Goal: Transaction & Acquisition: Purchase product/service

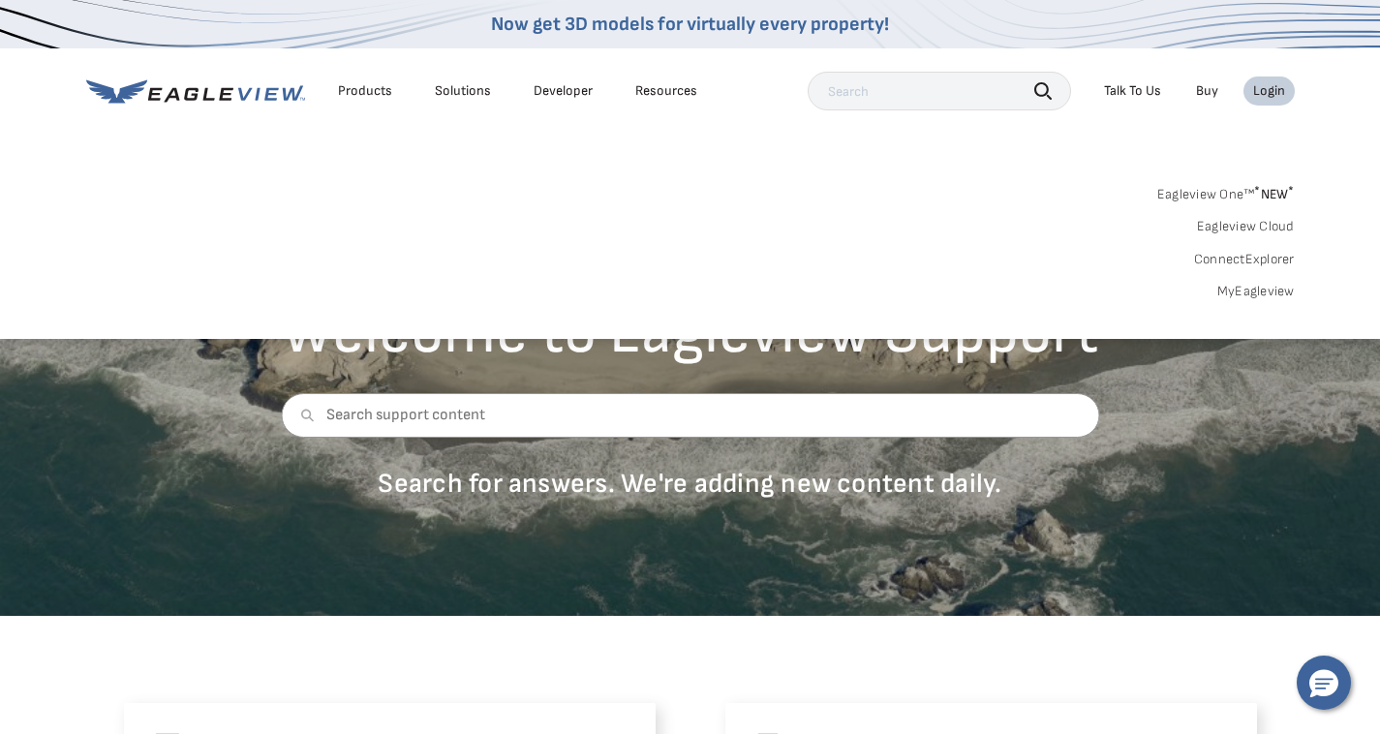
click at [1249, 288] on link "MyEagleview" at bounding box center [1255, 291] width 77 height 17
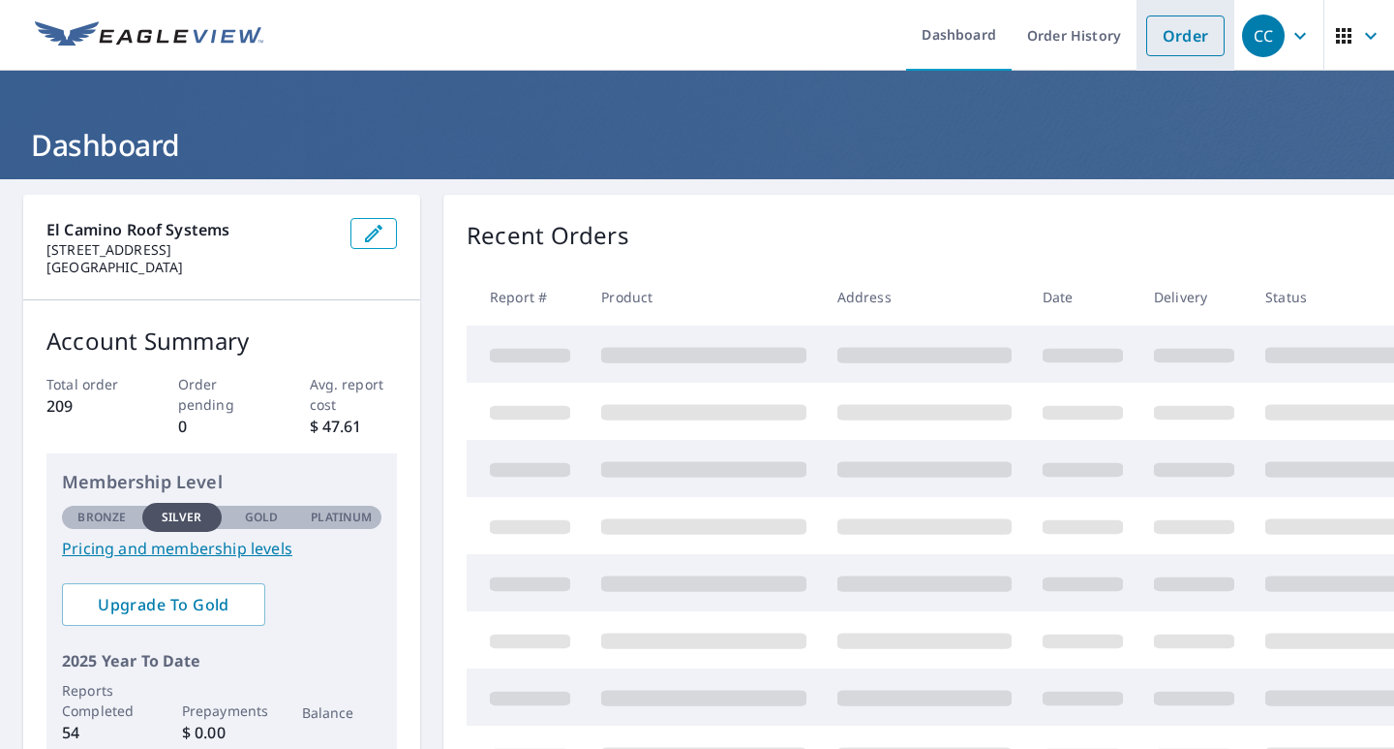
click at [1162, 27] on link "Order" at bounding box center [1186, 35] width 78 height 41
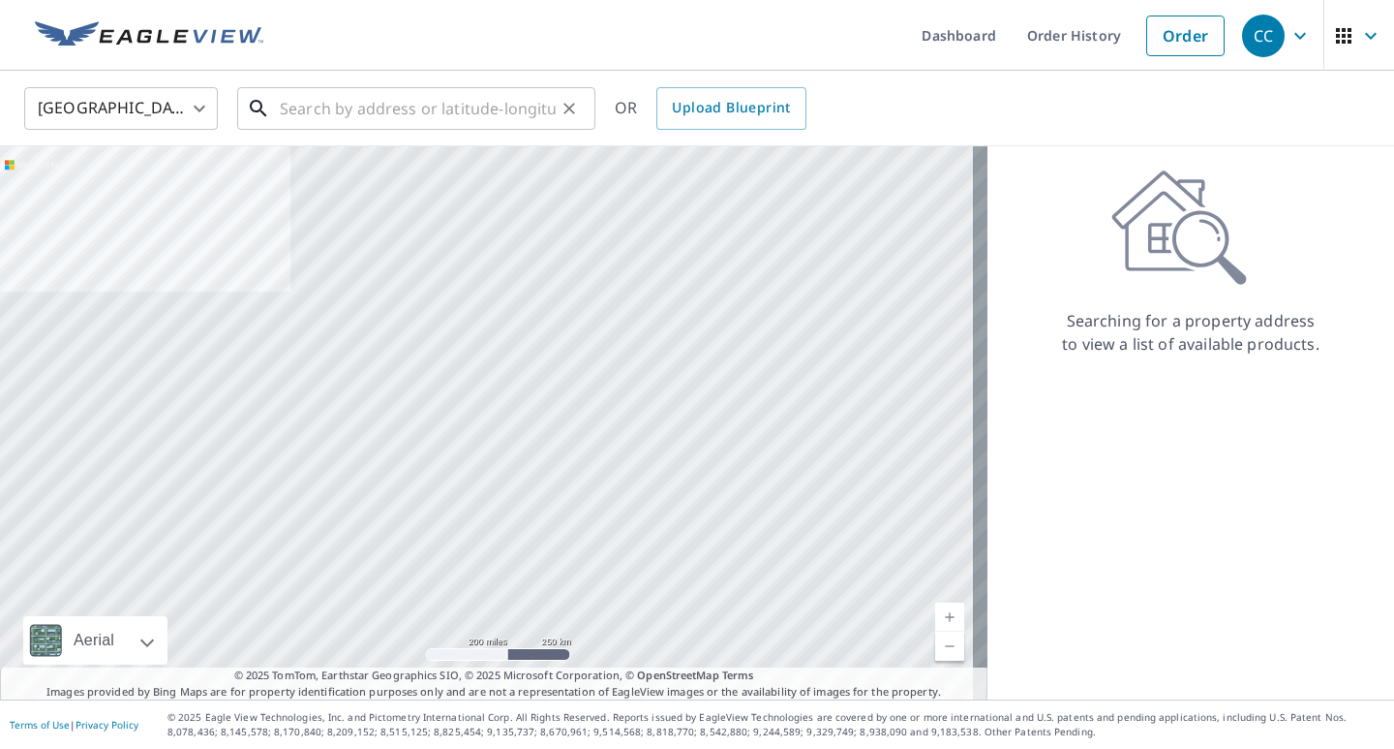
click at [296, 107] on input "text" at bounding box center [418, 108] width 276 height 54
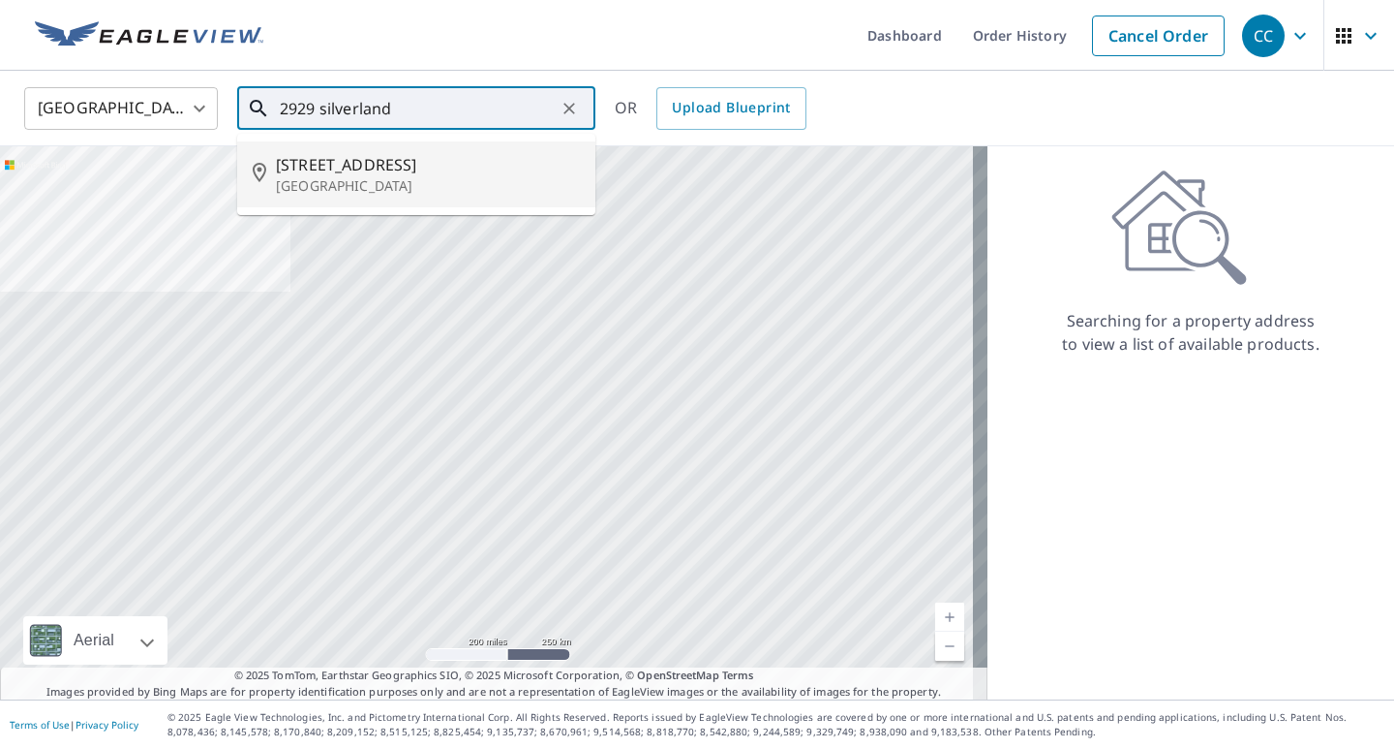
click at [303, 153] on span "[STREET_ADDRESS]" at bounding box center [428, 164] width 304 height 23
type input "[STREET_ADDRESS]"
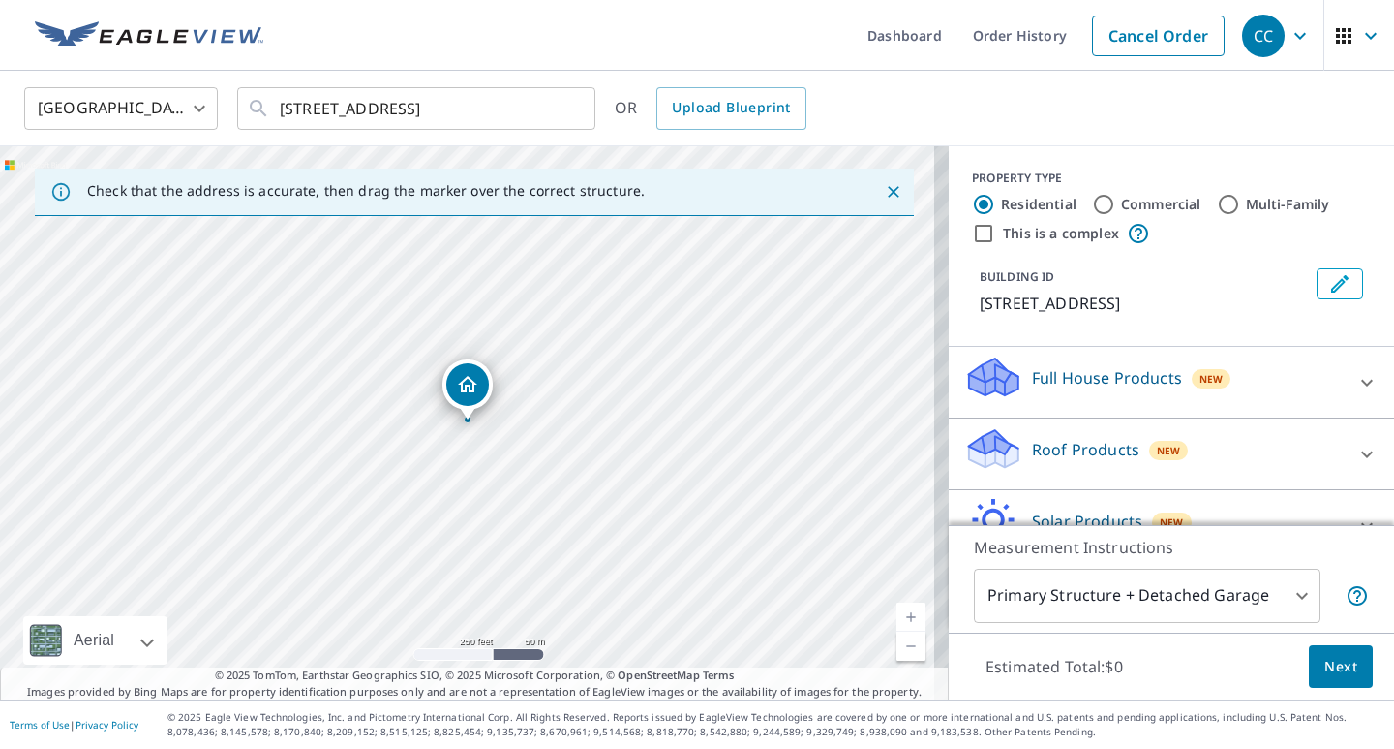
scroll to position [108, 0]
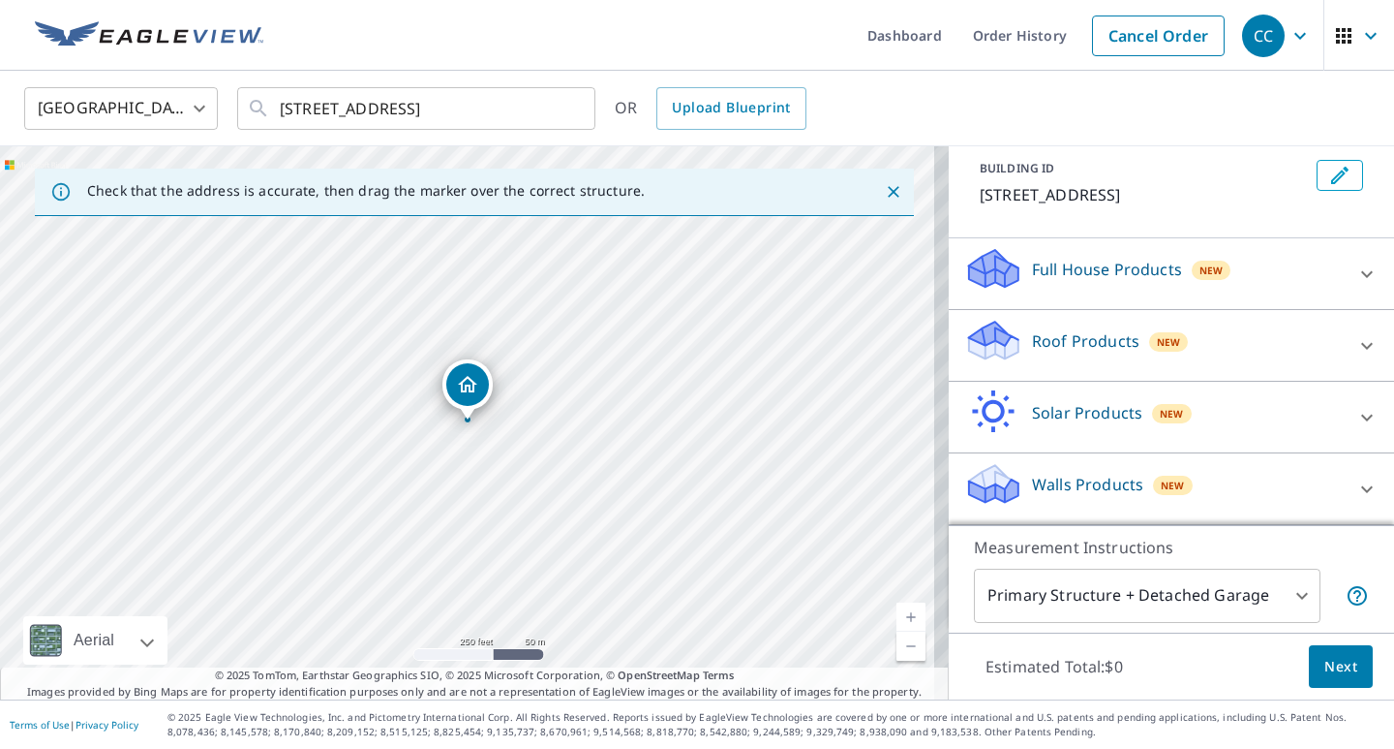
click at [1167, 344] on div "New" at bounding box center [1169, 341] width 40 height 19
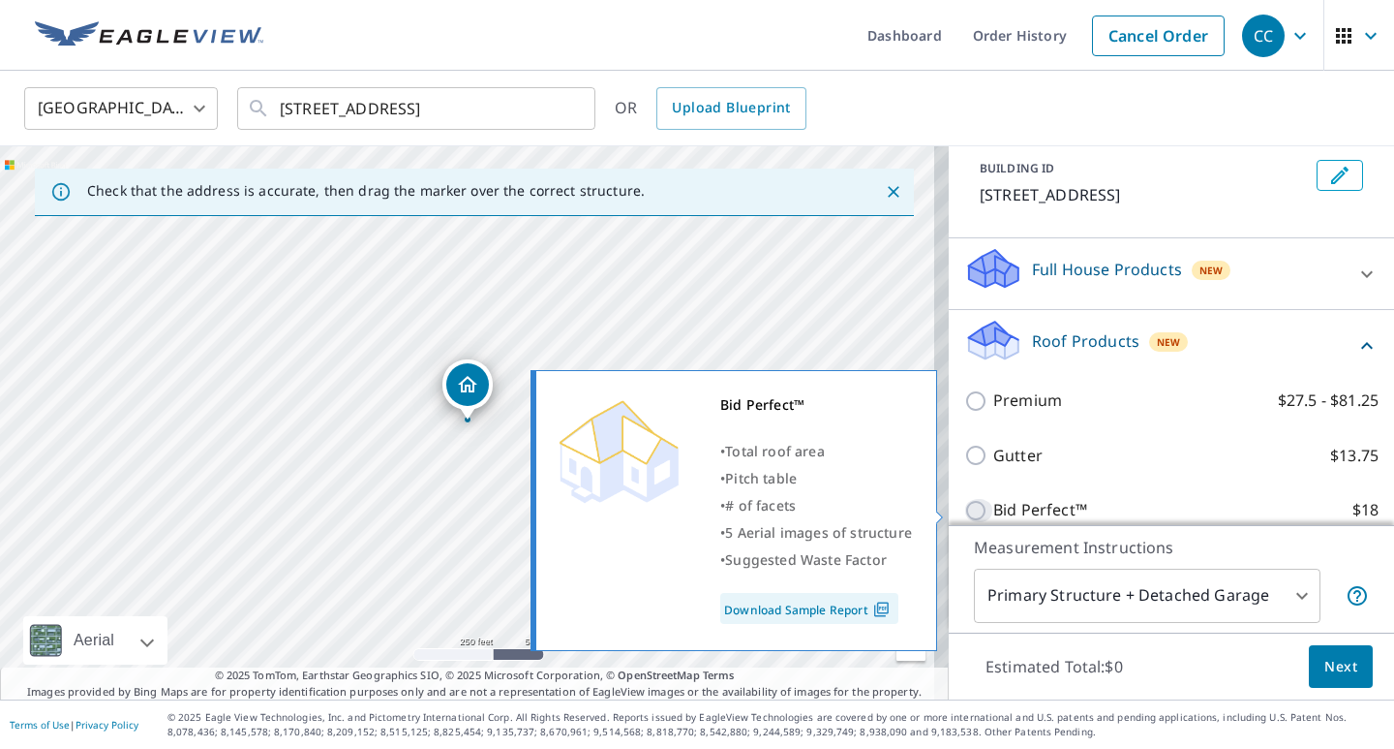
click at [965, 519] on input "Bid Perfect™ $18" at bounding box center [979, 510] width 29 height 23
checkbox input "true"
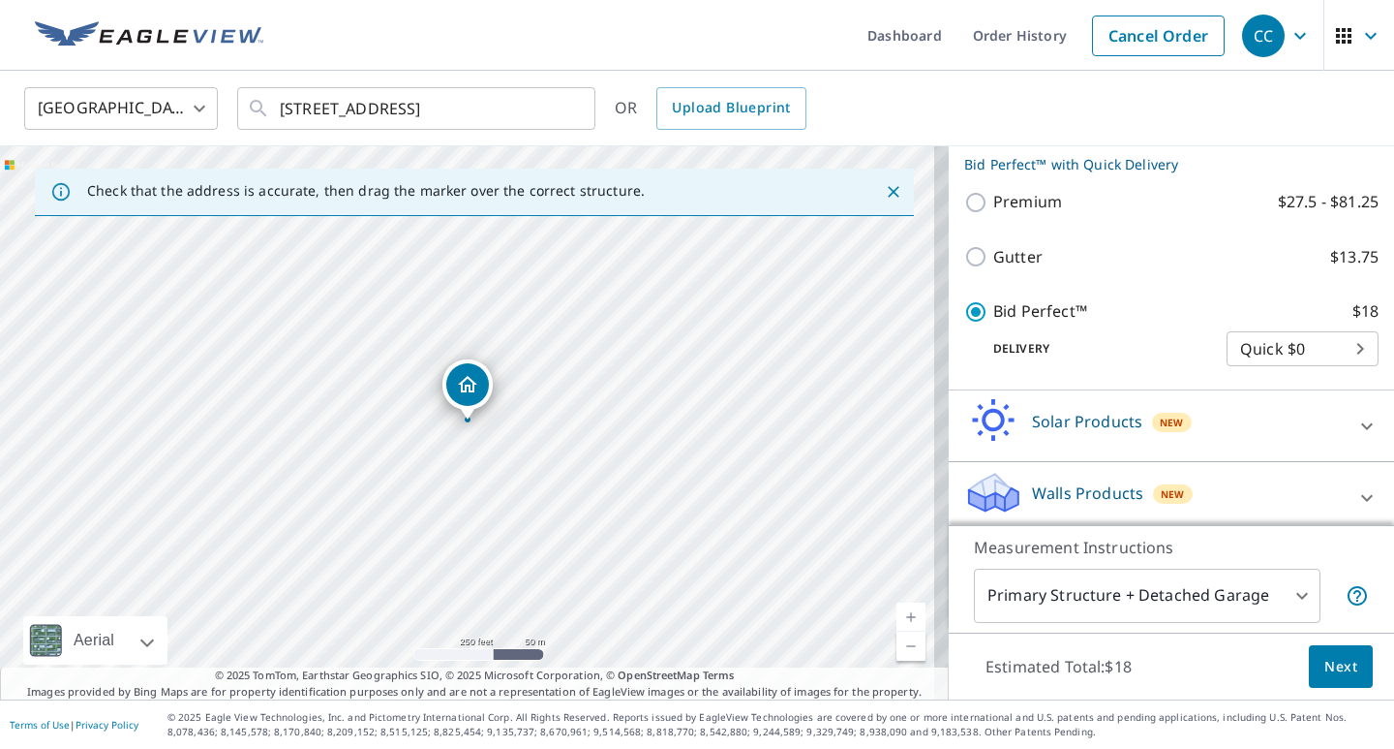
scroll to position [336, 0]
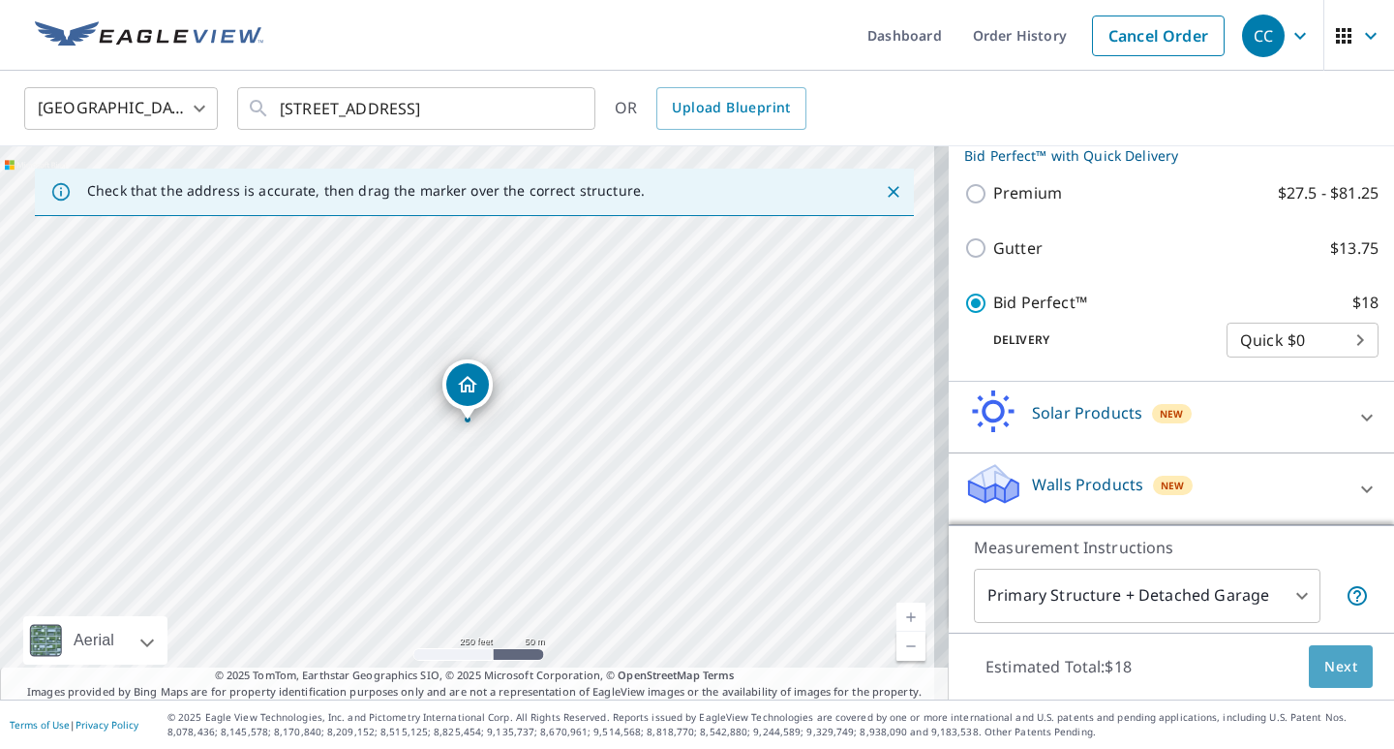
click at [1309, 675] on button "Next" at bounding box center [1341, 667] width 64 height 44
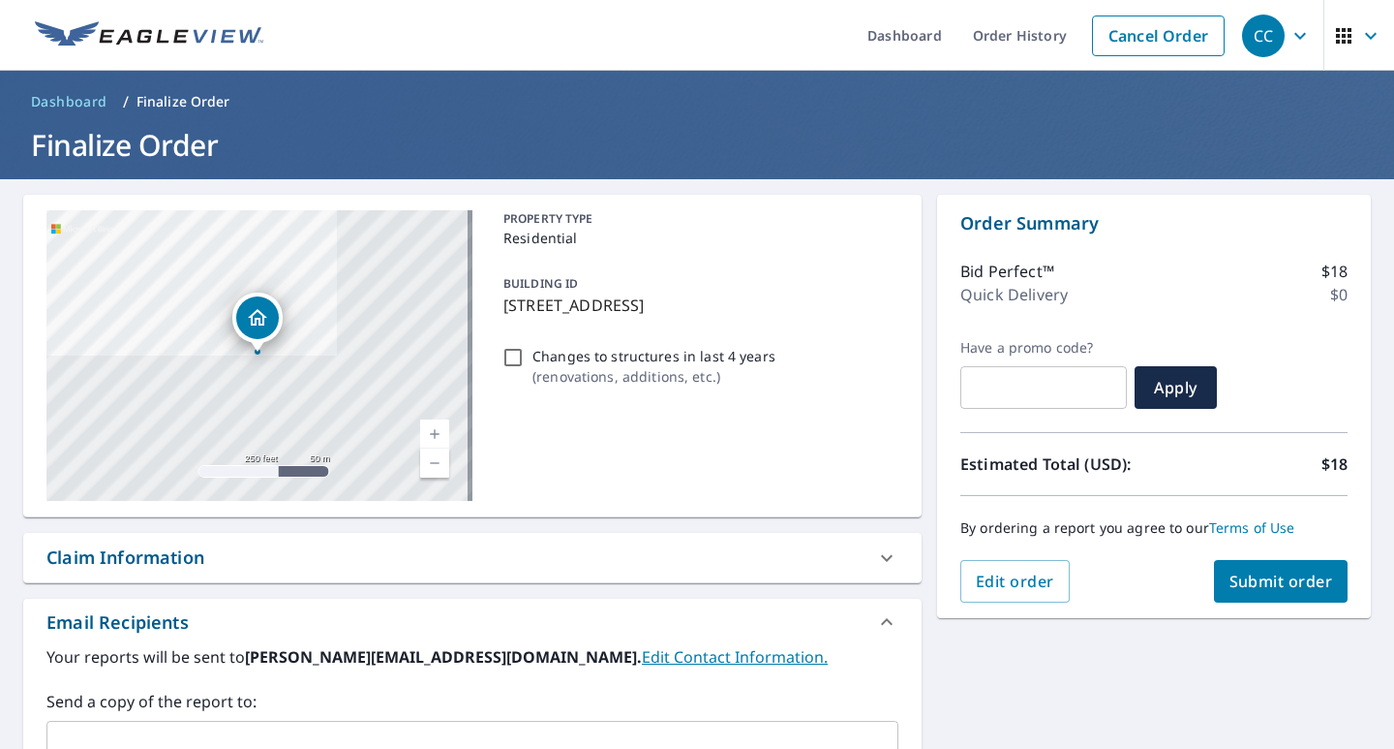
click at [1279, 595] on button "Submit order" at bounding box center [1281, 581] width 135 height 43
